Goal: Information Seeking & Learning: Learn about a topic

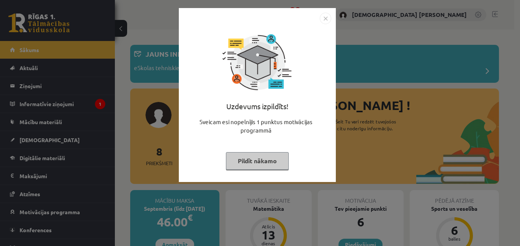
click at [326, 13] on img "Close" at bounding box center [325, 18] width 11 height 11
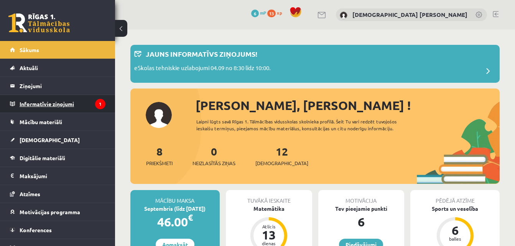
click at [64, 106] on legend "Informatīvie ziņojumi 1" at bounding box center [63, 104] width 86 height 18
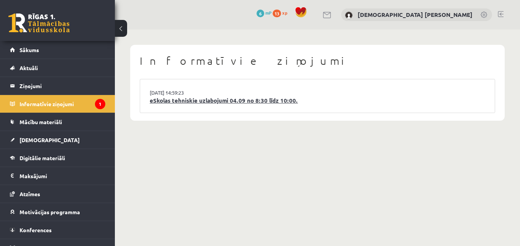
click at [248, 103] on link "eSkolas tehniskie uzlabojumi 04.09 no 8:30 līdz 10:00." at bounding box center [318, 100] width 336 height 9
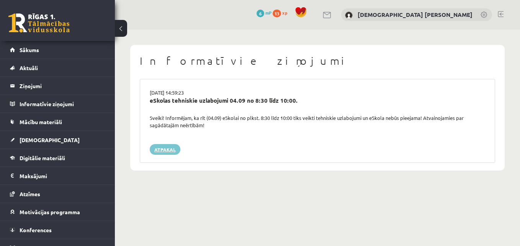
click at [168, 147] on link "Atpakaļ" at bounding box center [165, 149] width 31 height 11
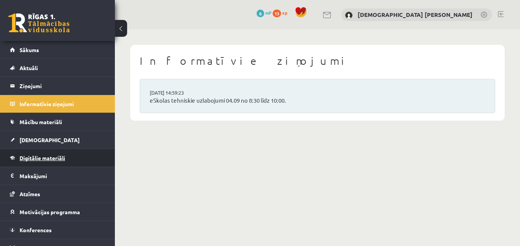
click at [70, 158] on link "Digitālie materiāli" at bounding box center [57, 158] width 95 height 18
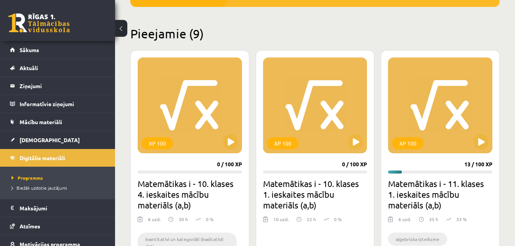
scroll to position [185, 0]
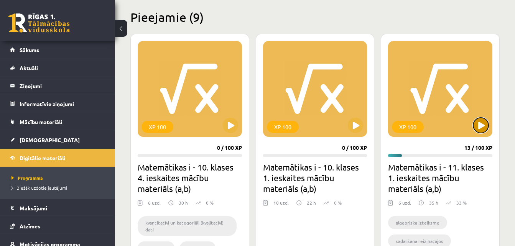
click at [475, 127] on button at bounding box center [480, 125] width 15 height 15
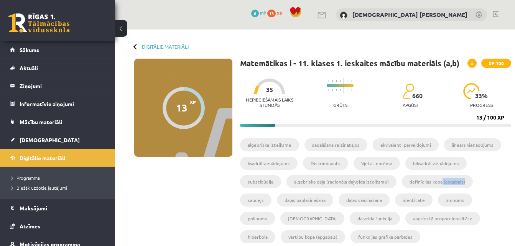
click at [429, 190] on ul "algebriska izteiksme sadalīšana reizinātājos ekvivalenti pārveidojumi lineārs v…" at bounding box center [375, 193] width 271 height 110
click at [204, 210] on div "13 XP XP 100 13 / 100 XP Matemātikas i - 11. klases 1. ieskaites mācību materiā…" at bounding box center [315, 166] width 392 height 215
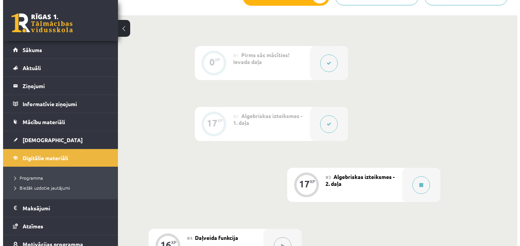
scroll to position [279, 0]
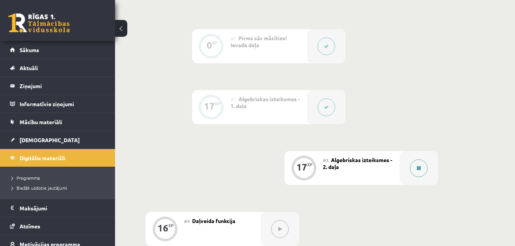
click at [421, 169] on button at bounding box center [419, 168] width 18 height 18
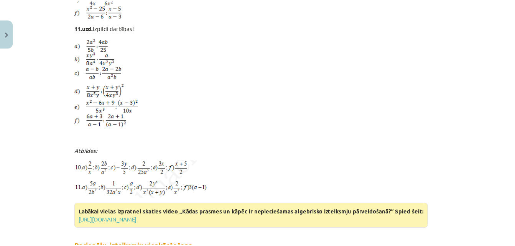
scroll to position [1891, 0]
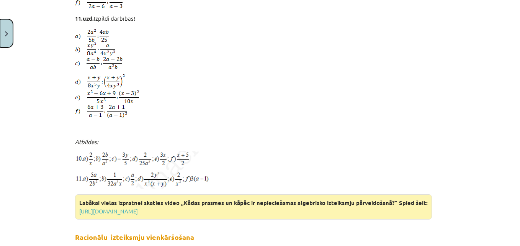
click at [8, 46] on button "Close" at bounding box center [6, 33] width 13 height 28
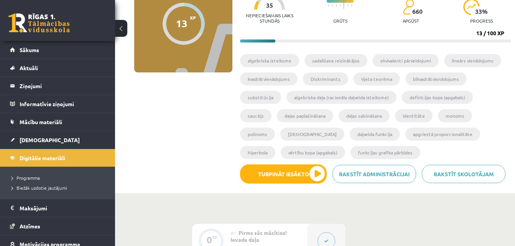
scroll to position [45, 0]
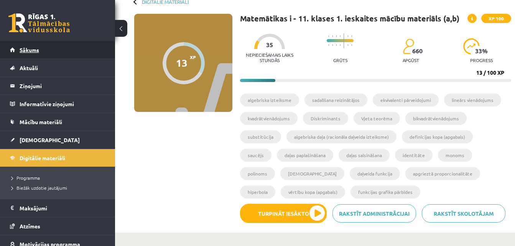
click at [62, 44] on link "Sākums" at bounding box center [57, 50] width 95 height 18
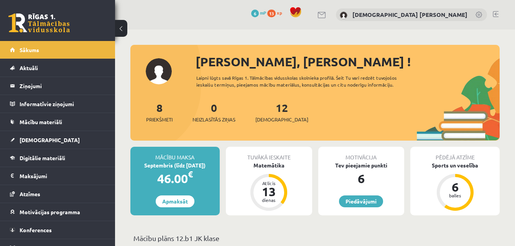
click at [498, 18] on div "0 Dāvanas 6 mP 13 xp [DEMOGRAPHIC_DATA][PERSON_NAME]" at bounding box center [315, 15] width 400 height 30
click at [496, 15] on link at bounding box center [495, 14] width 6 height 6
